Goal: Communication & Community: Answer question/provide support

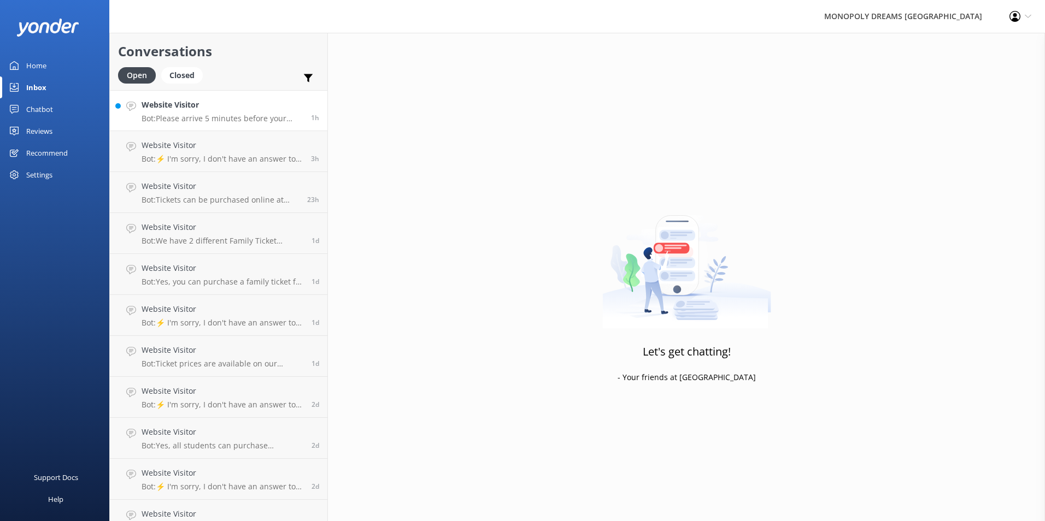
click at [207, 109] on h4 "Website Visitor" at bounding box center [222, 105] width 161 height 12
